Goal: Information Seeking & Learning: Find specific fact

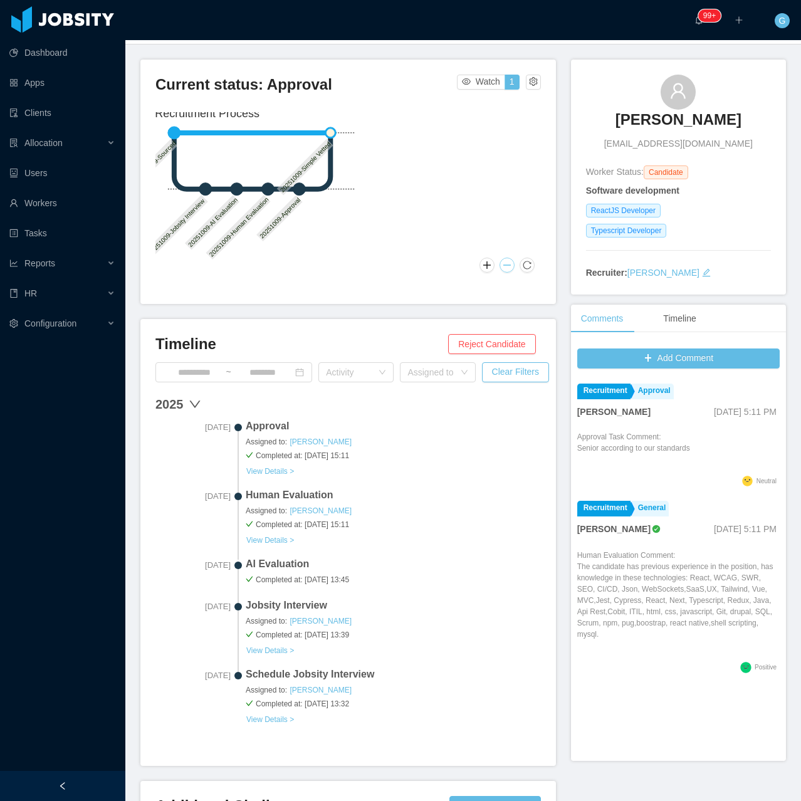
scroll to position [40, 0]
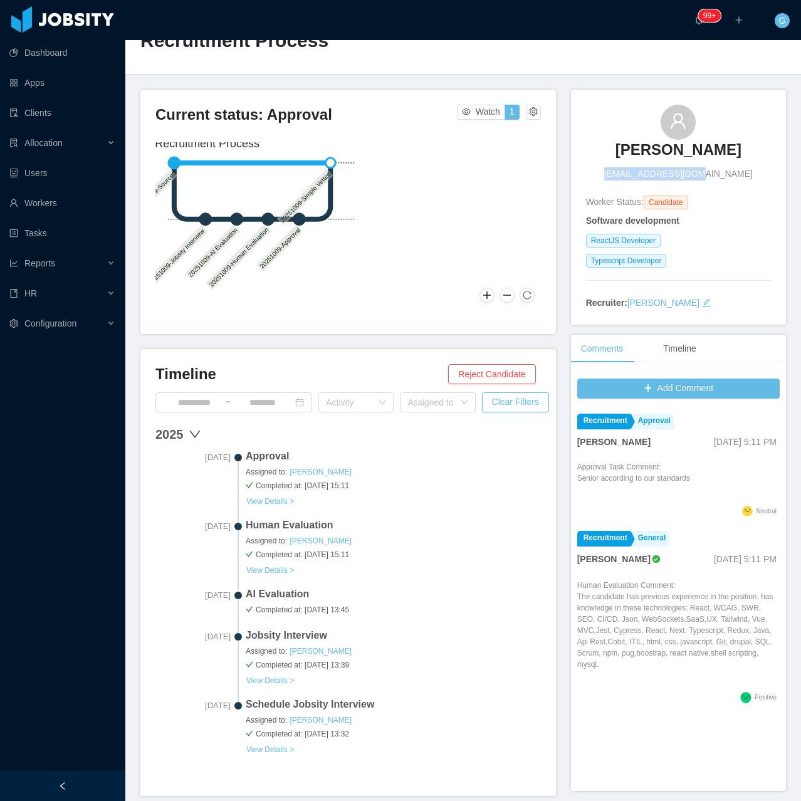
drag, startPoint x: 626, startPoint y: 179, endPoint x: 714, endPoint y: 181, distance: 88.4
click at [714, 181] on div "Henrique Poloni hpoloni11@gmail.com Worker Status: Candidate Software developme…" at bounding box center [678, 207] width 185 height 205
copy span "hpoloni11@gmail.com"
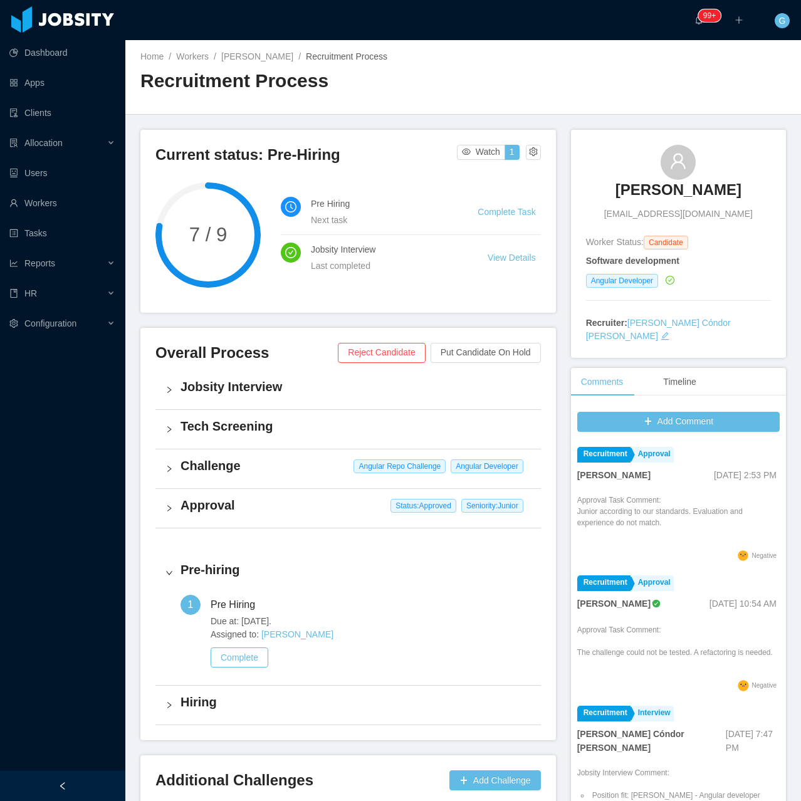
click at [657, 197] on h3 "Guido Perman" at bounding box center [679, 190] width 126 height 20
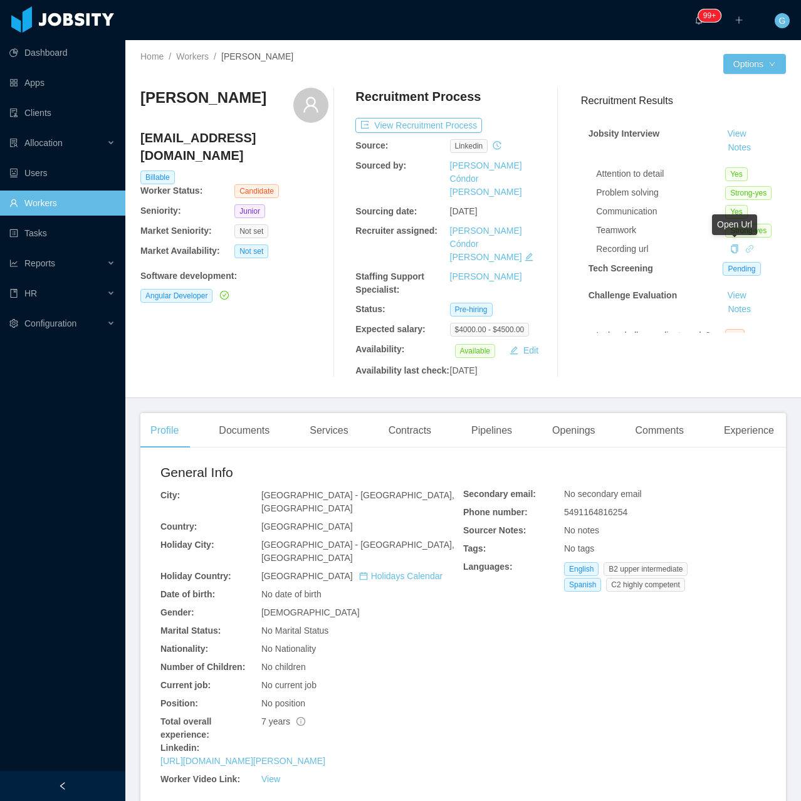
click at [746, 247] on icon "icon: link" at bounding box center [750, 249] width 9 height 9
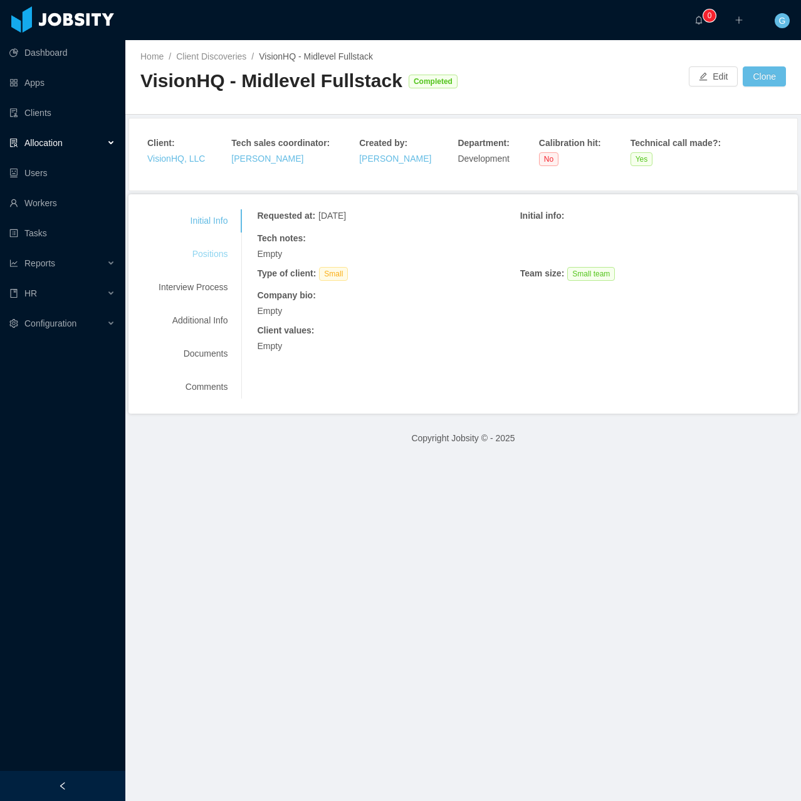
click at [208, 261] on div "Positions" at bounding box center [193, 254] width 99 height 23
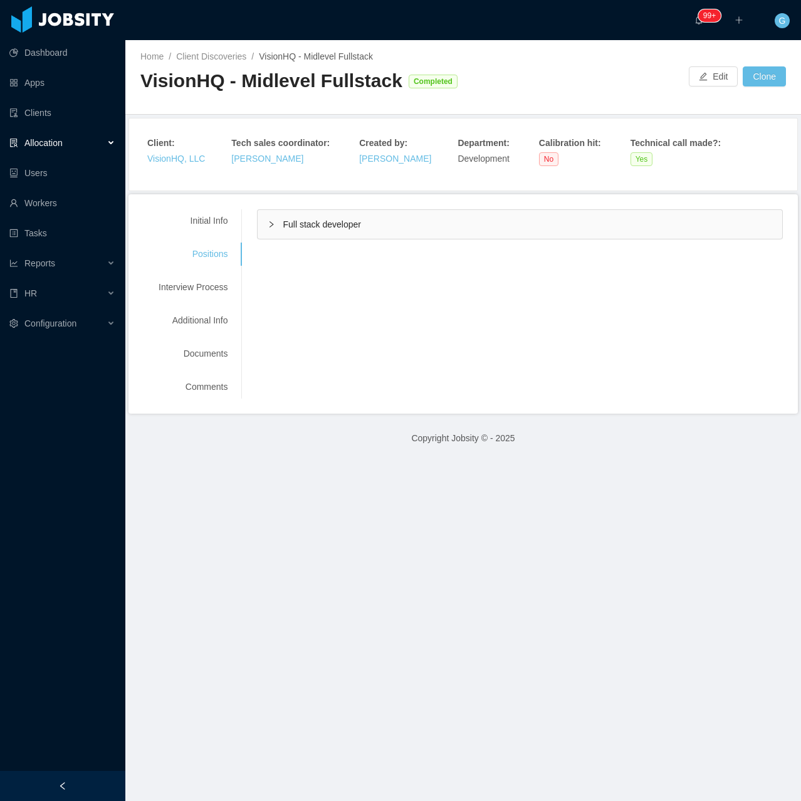
click at [327, 240] on div "Initial Info Positions Interview Process Additional Info Documents Comments Req…" at bounding box center [464, 303] width 640 height 189
click at [335, 235] on div "Full stack developer" at bounding box center [520, 224] width 525 height 29
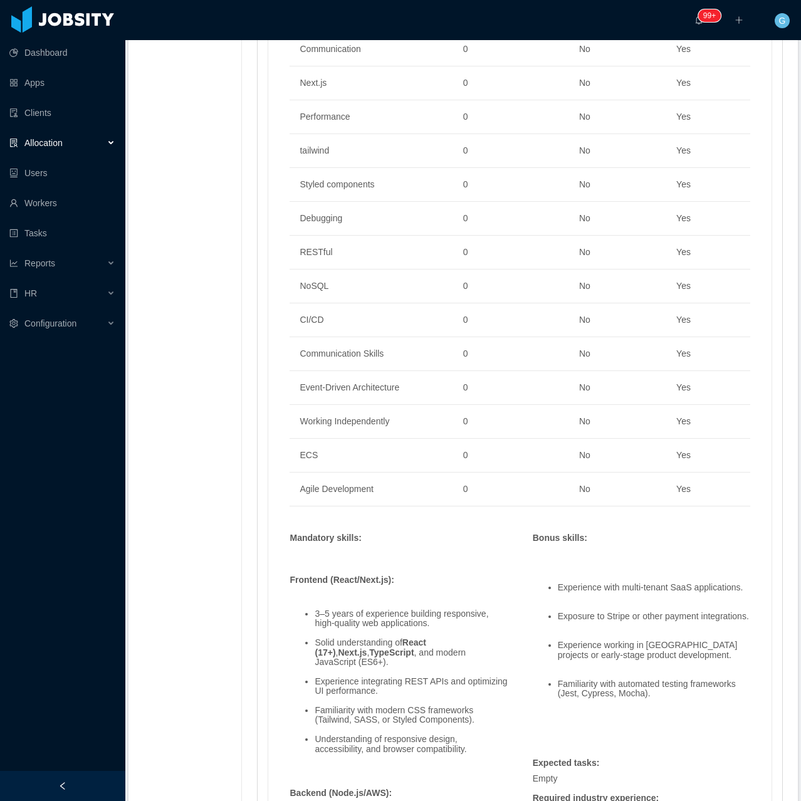
scroll to position [1442, 0]
